Goal: Task Accomplishment & Management: Manage account settings

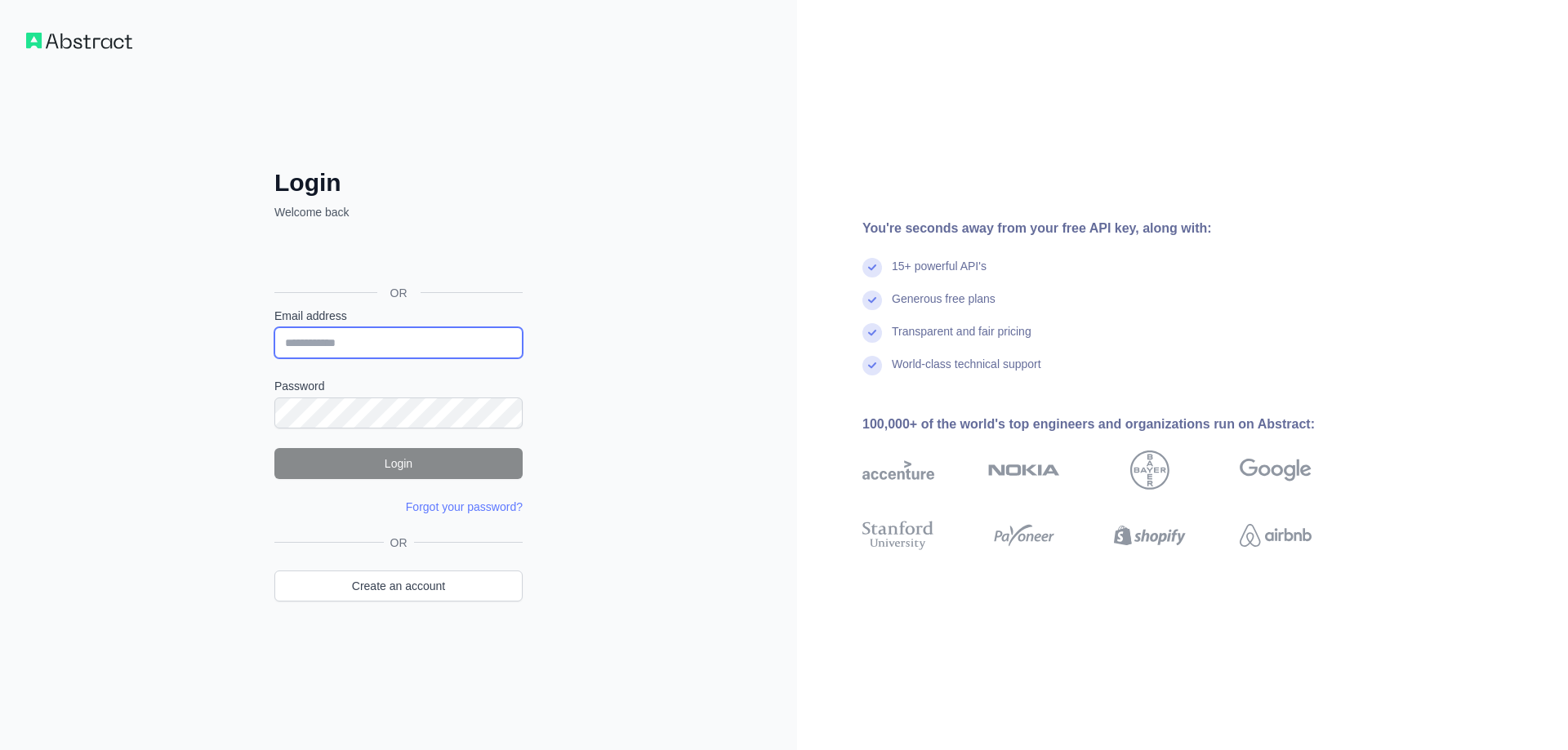
type input "**********"
click at [358, 461] on button "Login" at bounding box center [399, 463] width 248 height 31
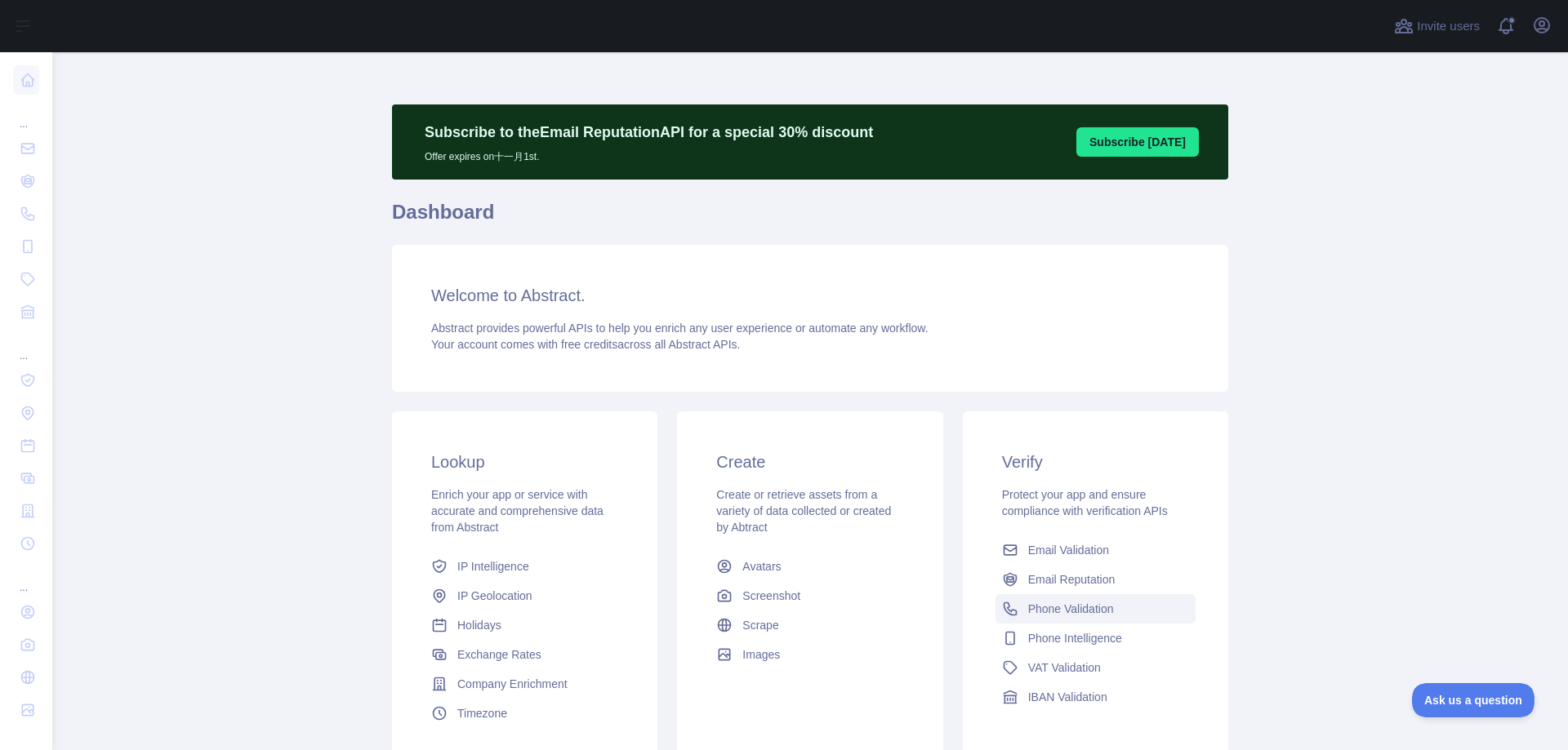
click at [1073, 606] on span "Phone Validation" at bounding box center [1071, 608] width 86 height 16
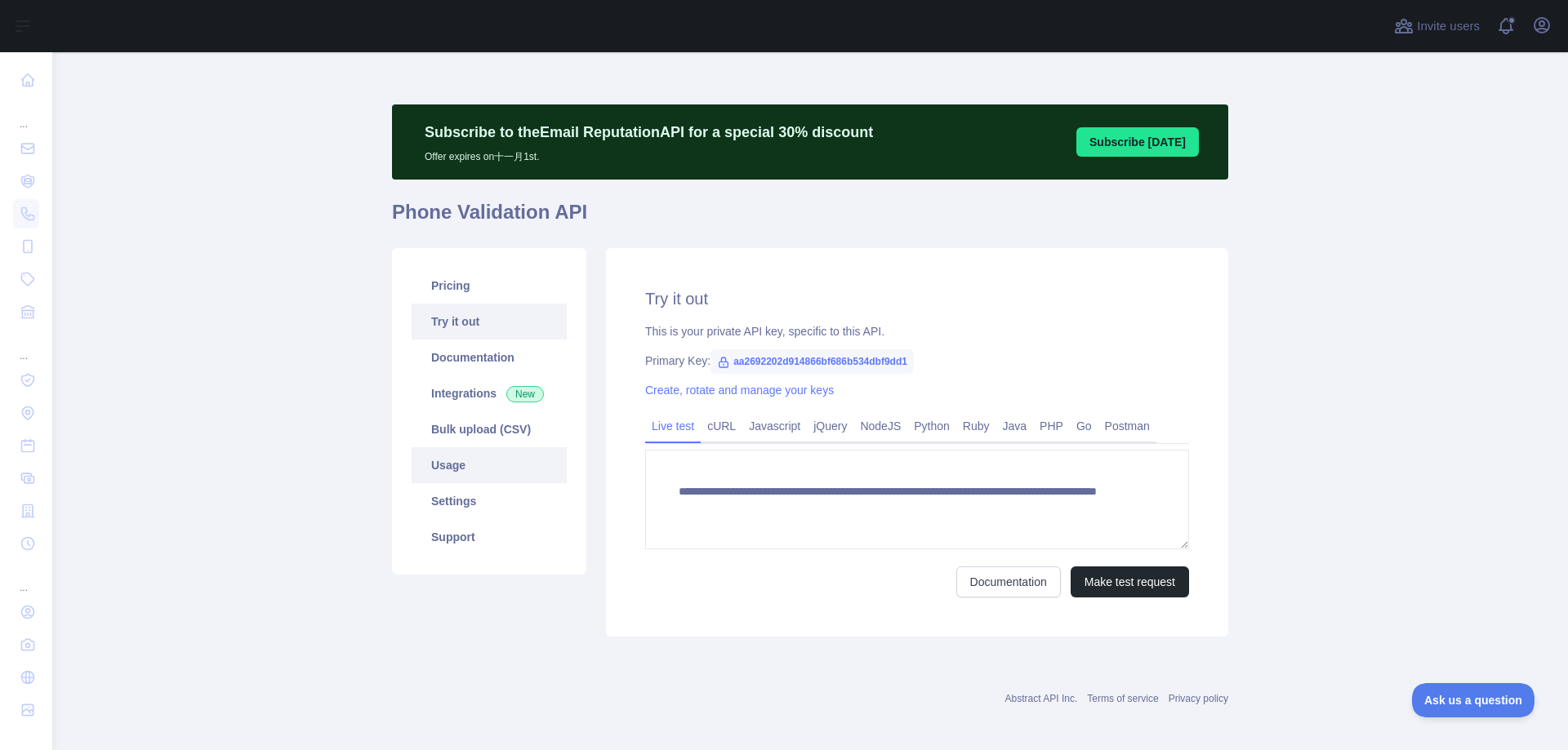
click at [452, 465] on link "Usage" at bounding box center [489, 465] width 155 height 36
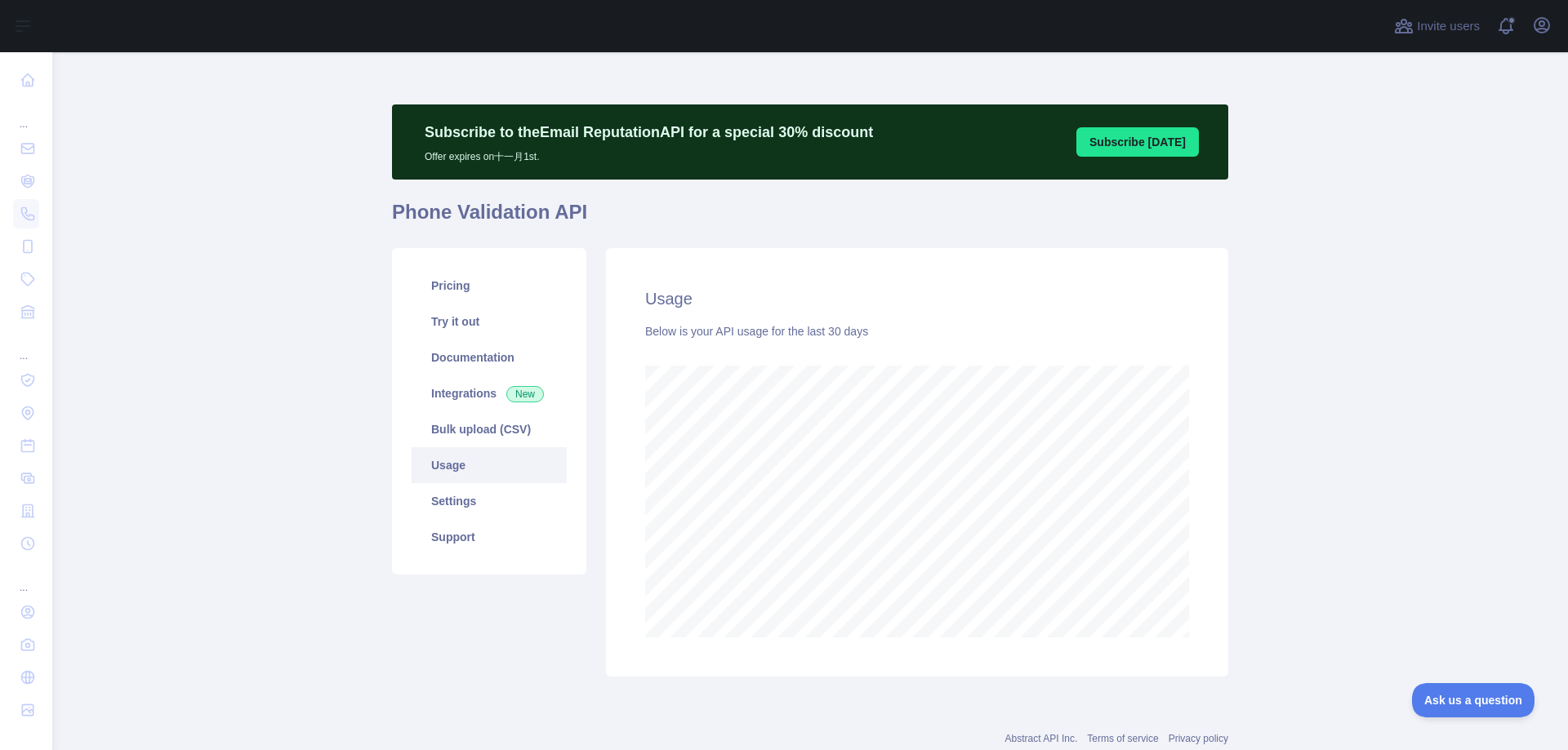
scroll to position [698, 1502]
click at [437, 282] on link "Pricing" at bounding box center [489, 285] width 155 height 36
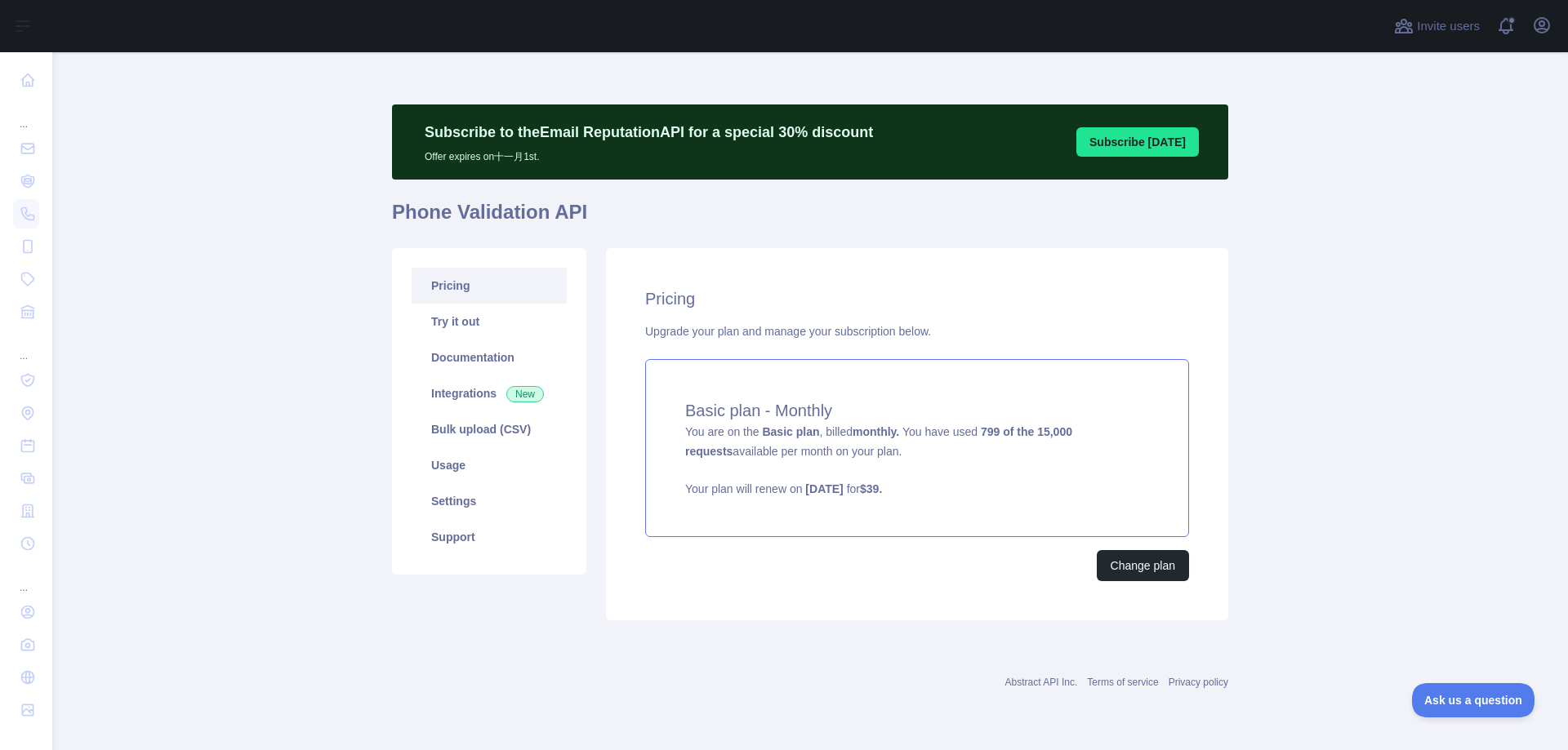
click at [1030, 478] on div "Basic plan - Monthly You are on the Basic plan , billed monthly. You have used …" at bounding box center [917, 448] width 544 height 178
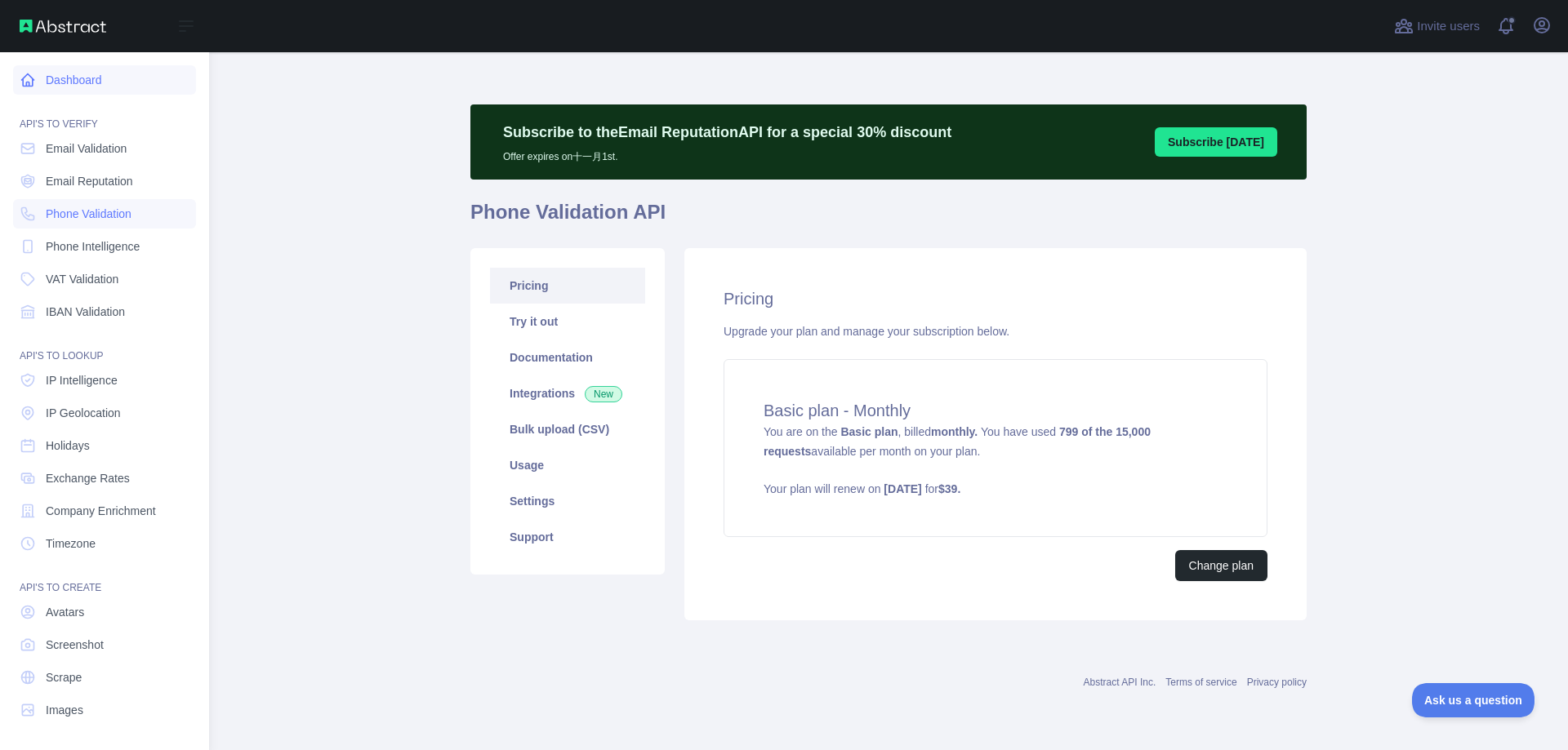
click at [109, 84] on link "Dashboard" at bounding box center [105, 80] width 183 height 29
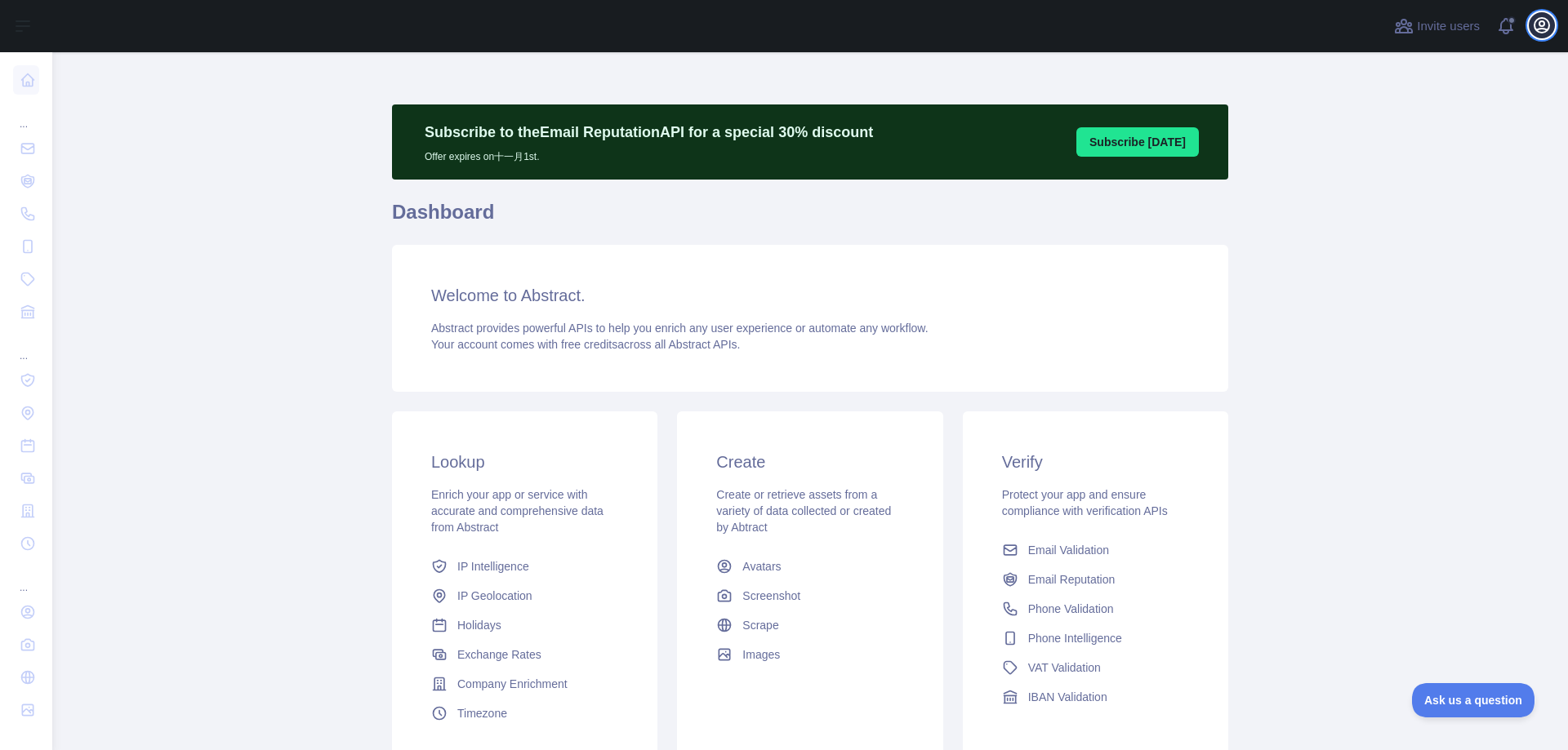
click at [1544, 29] on icon "button" at bounding box center [1542, 25] width 15 height 15
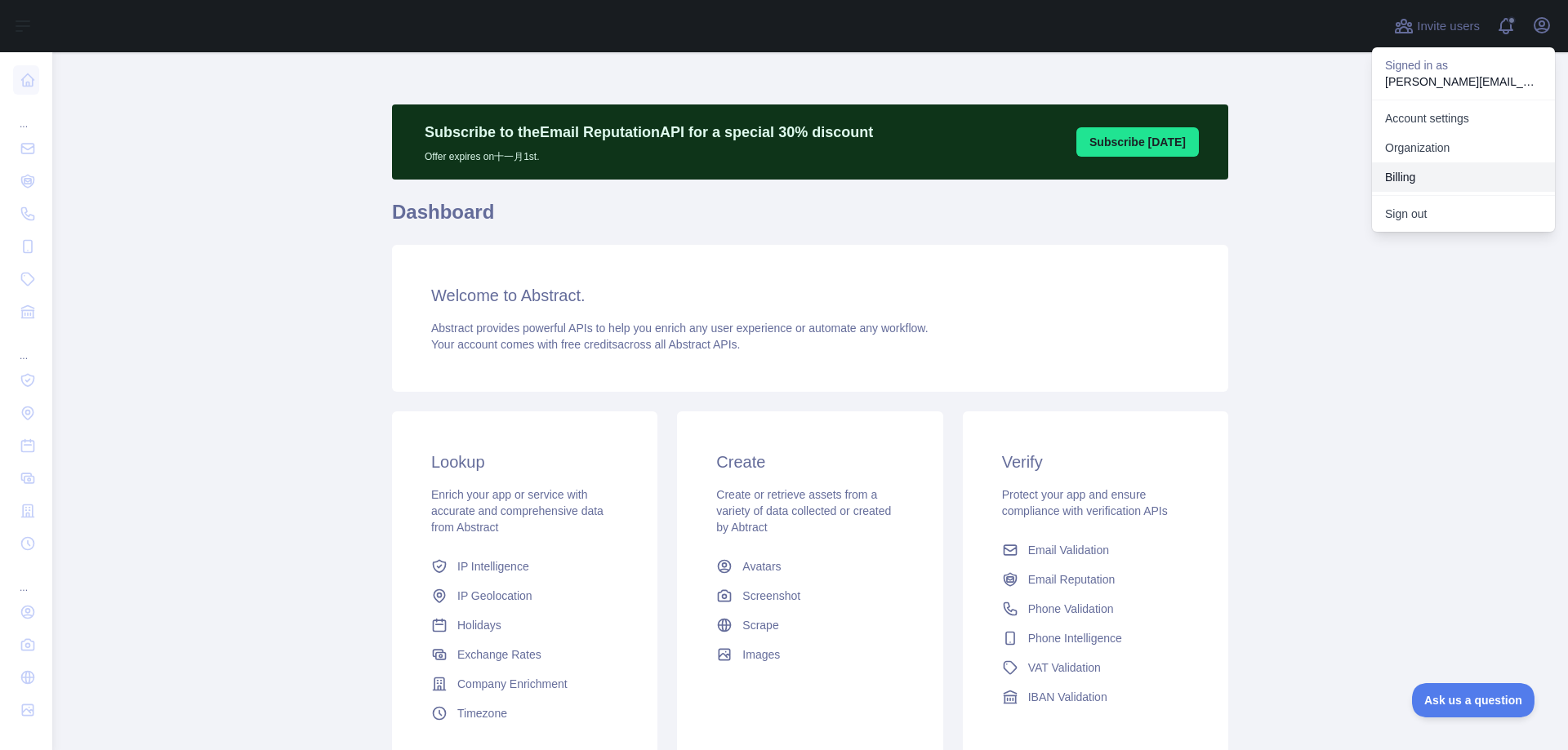
click at [1440, 169] on button "Billing" at bounding box center [1463, 177] width 183 height 29
